Goal: Task Accomplishment & Management: Manage account settings

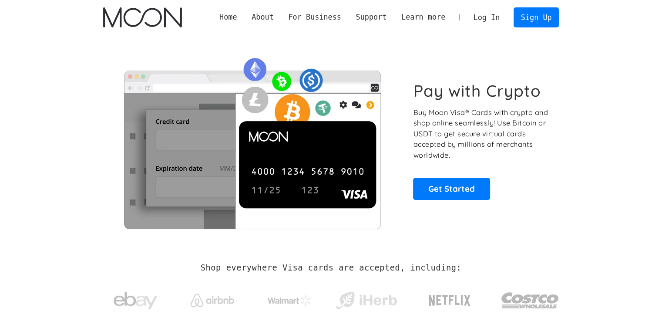
click at [489, 19] on link "Log In" at bounding box center [486, 17] width 41 height 19
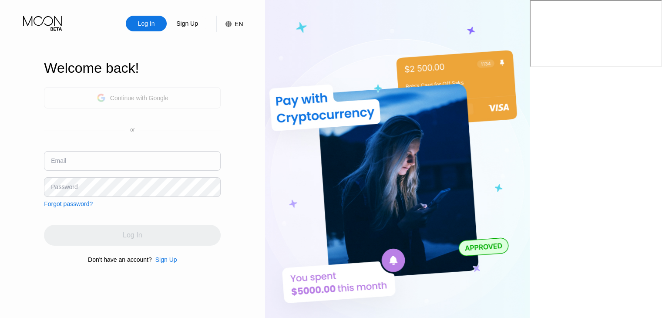
click at [169, 100] on div "Continue with Google" at bounding box center [139, 98] width 58 height 7
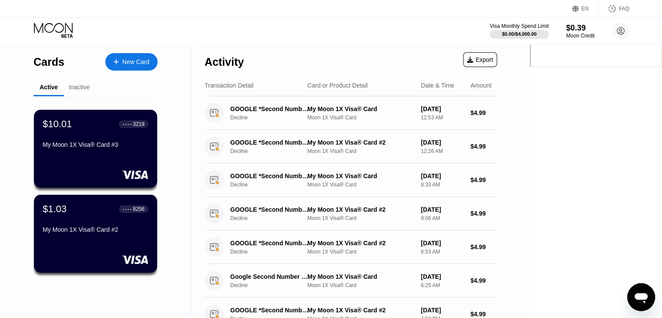
scroll to position [278, 0]
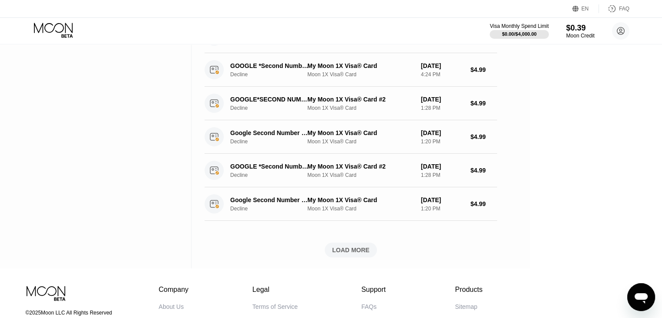
click at [370, 246] on div "LOAD MORE" at bounding box center [350, 250] width 37 height 8
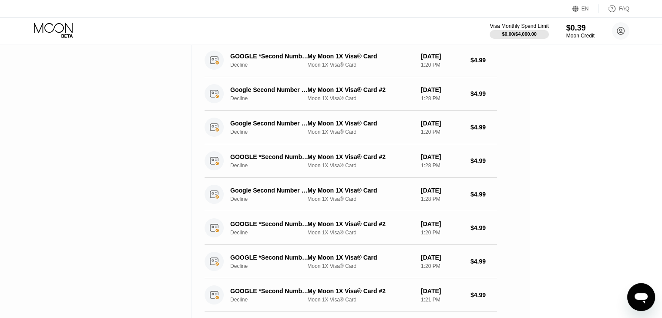
scroll to position [762, 0]
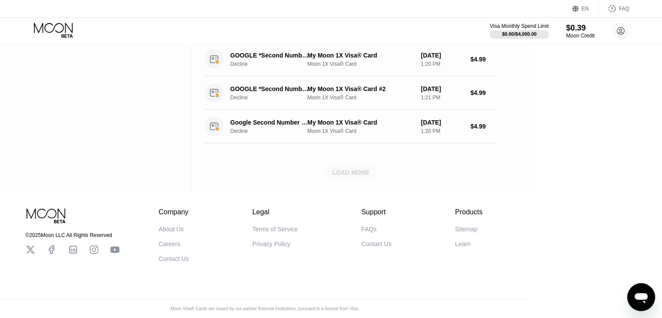
click at [370, 169] on div "LOAD MORE" at bounding box center [350, 173] width 37 height 8
